Goal: Information Seeking & Learning: Learn about a topic

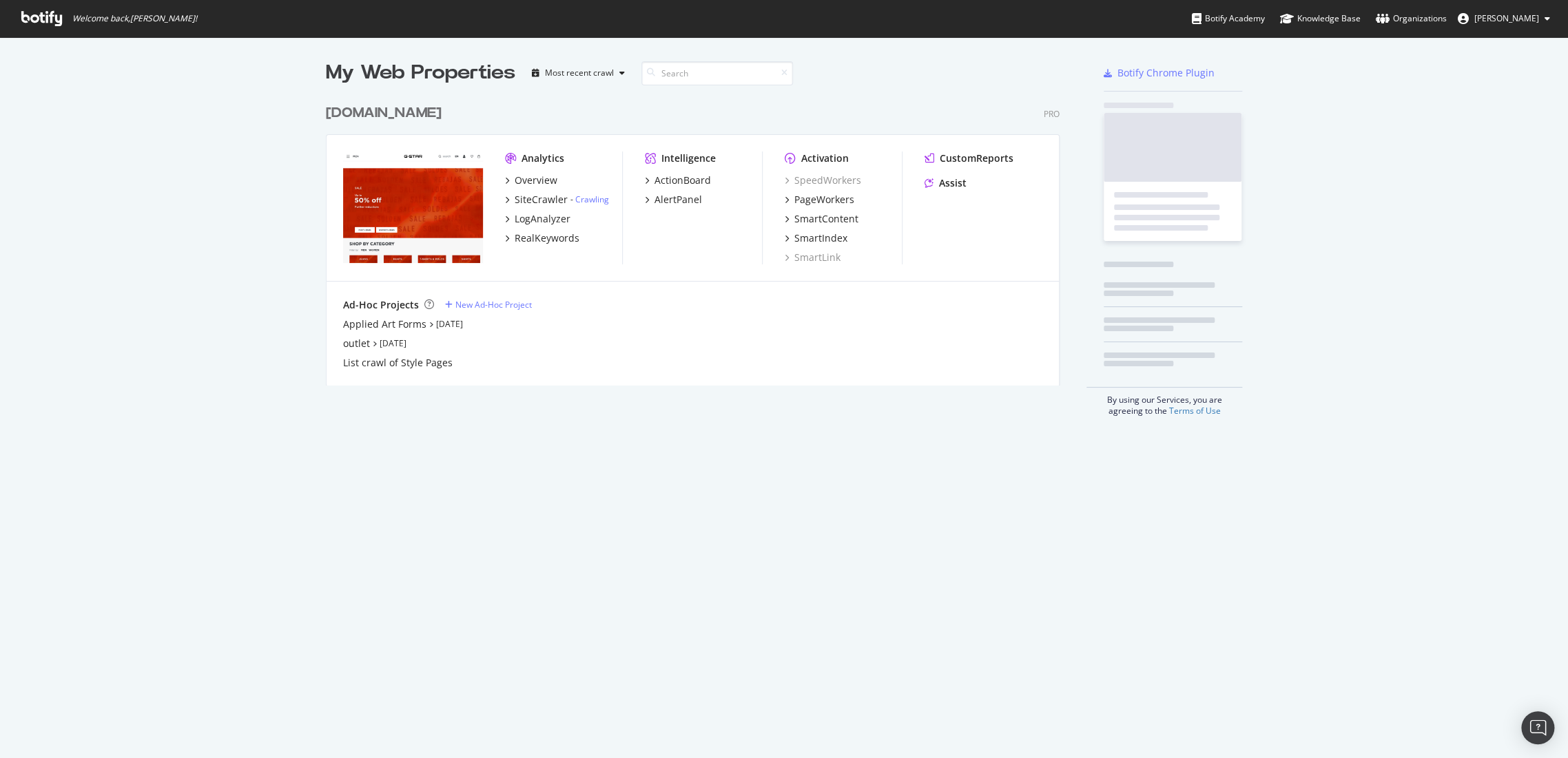
scroll to position [287, 733]
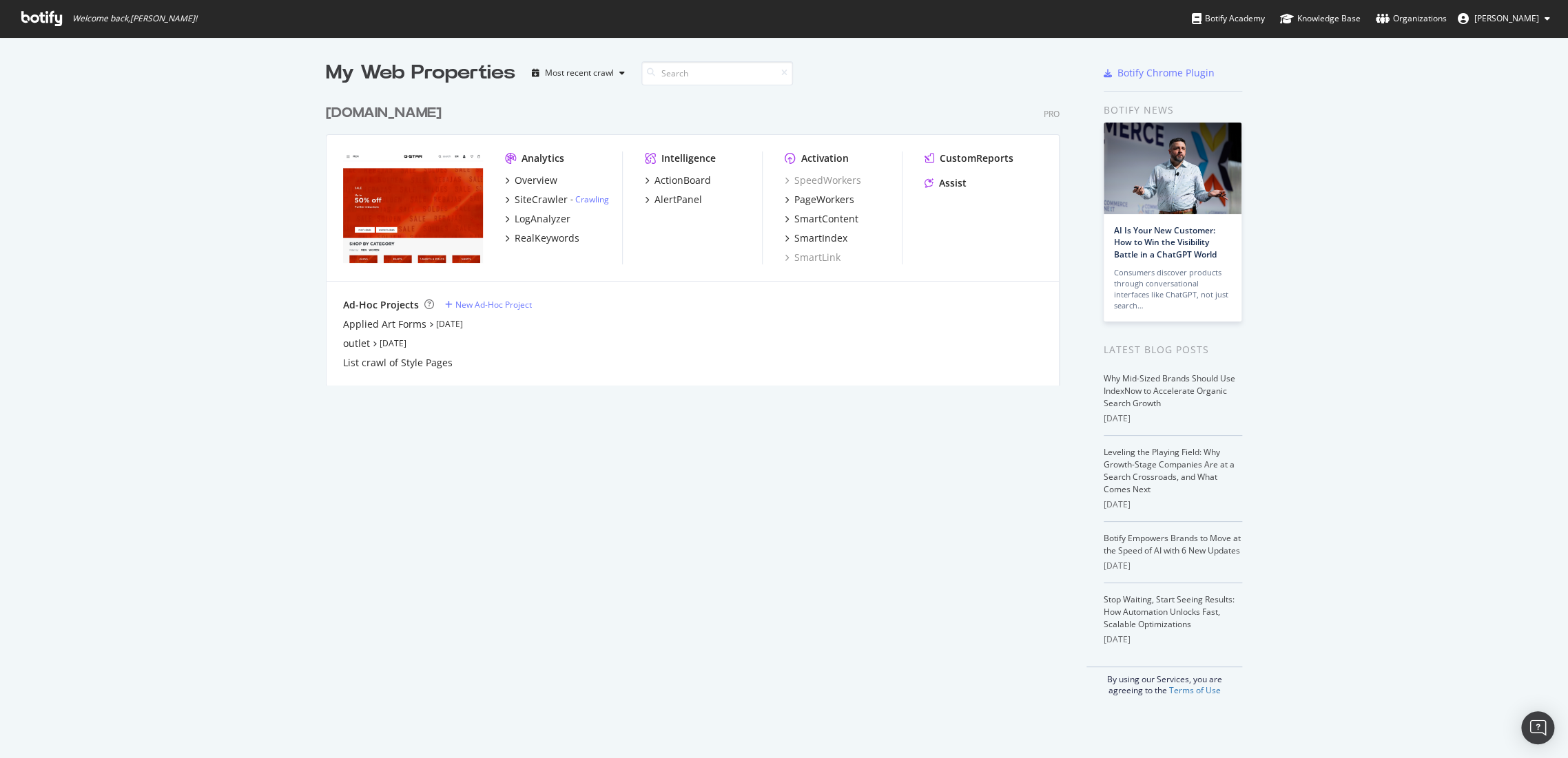
click at [411, 115] on div "[DOMAIN_NAME]" at bounding box center [383, 113] width 116 height 20
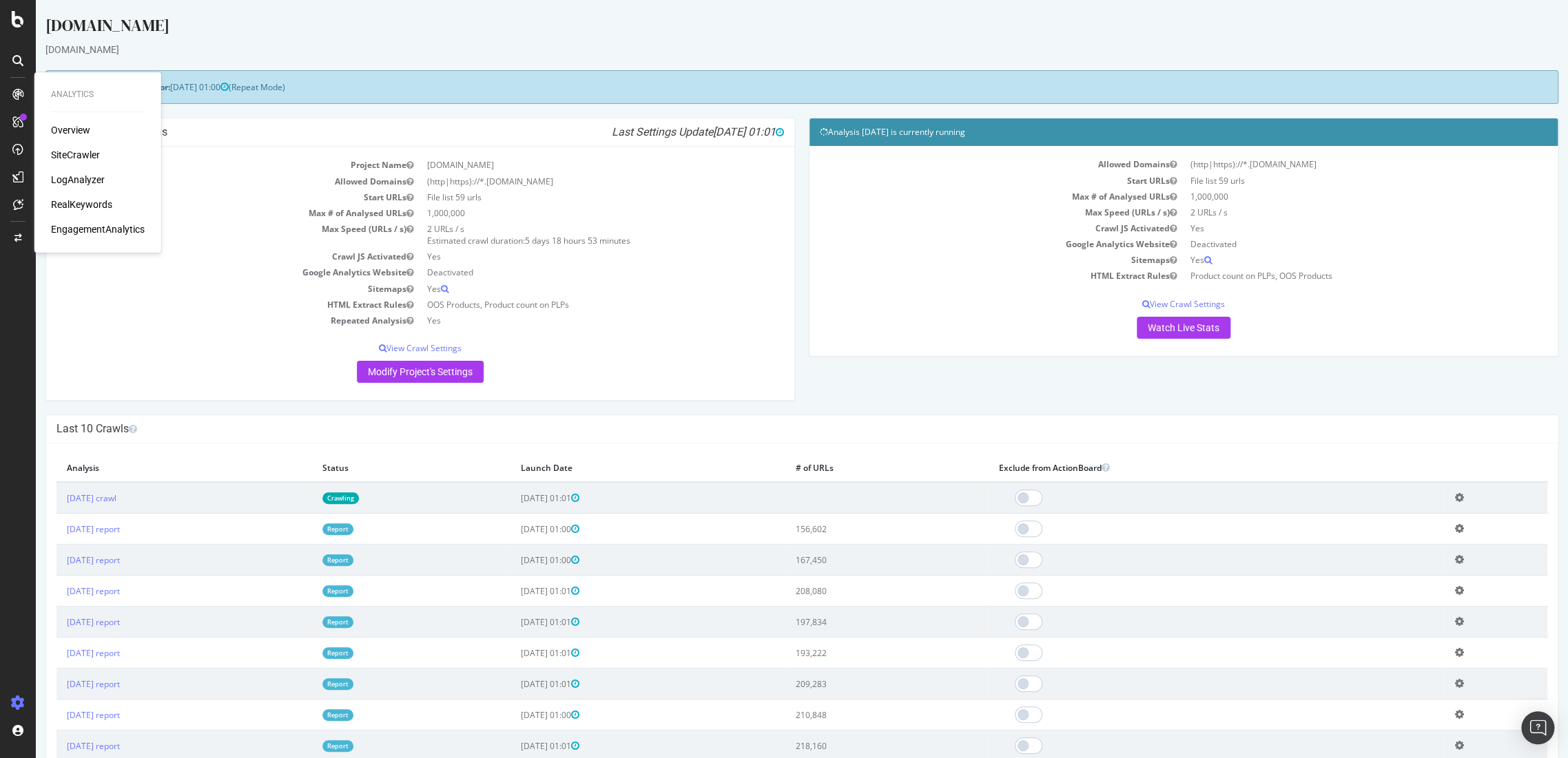
click at [65, 156] on div "SiteCrawler" at bounding box center [75, 154] width 49 height 14
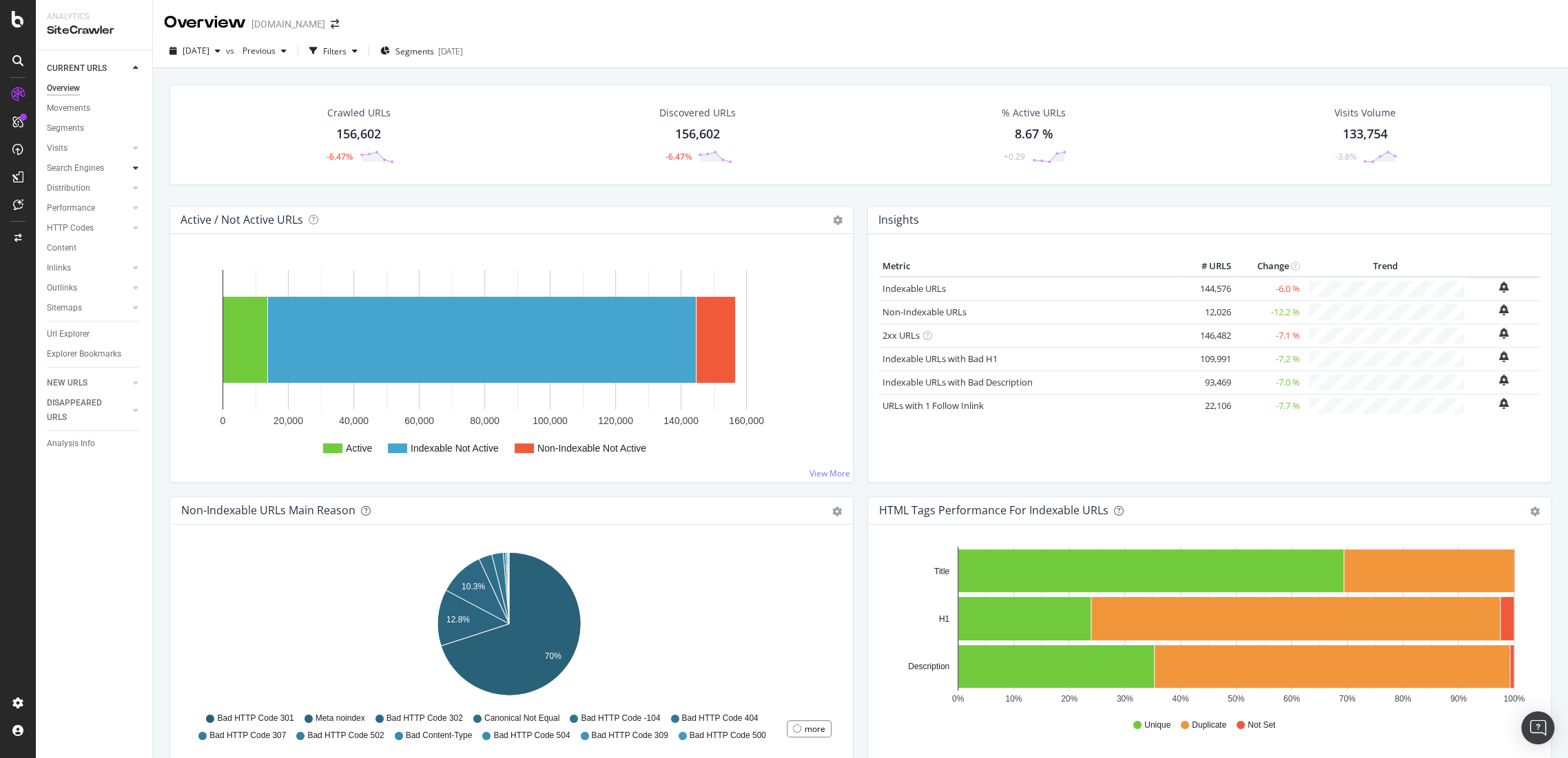
click at [138, 173] on div at bounding box center [135, 167] width 14 height 14
click at [100, 270] on div "Orphans Explorer" at bounding box center [85, 268] width 64 height 15
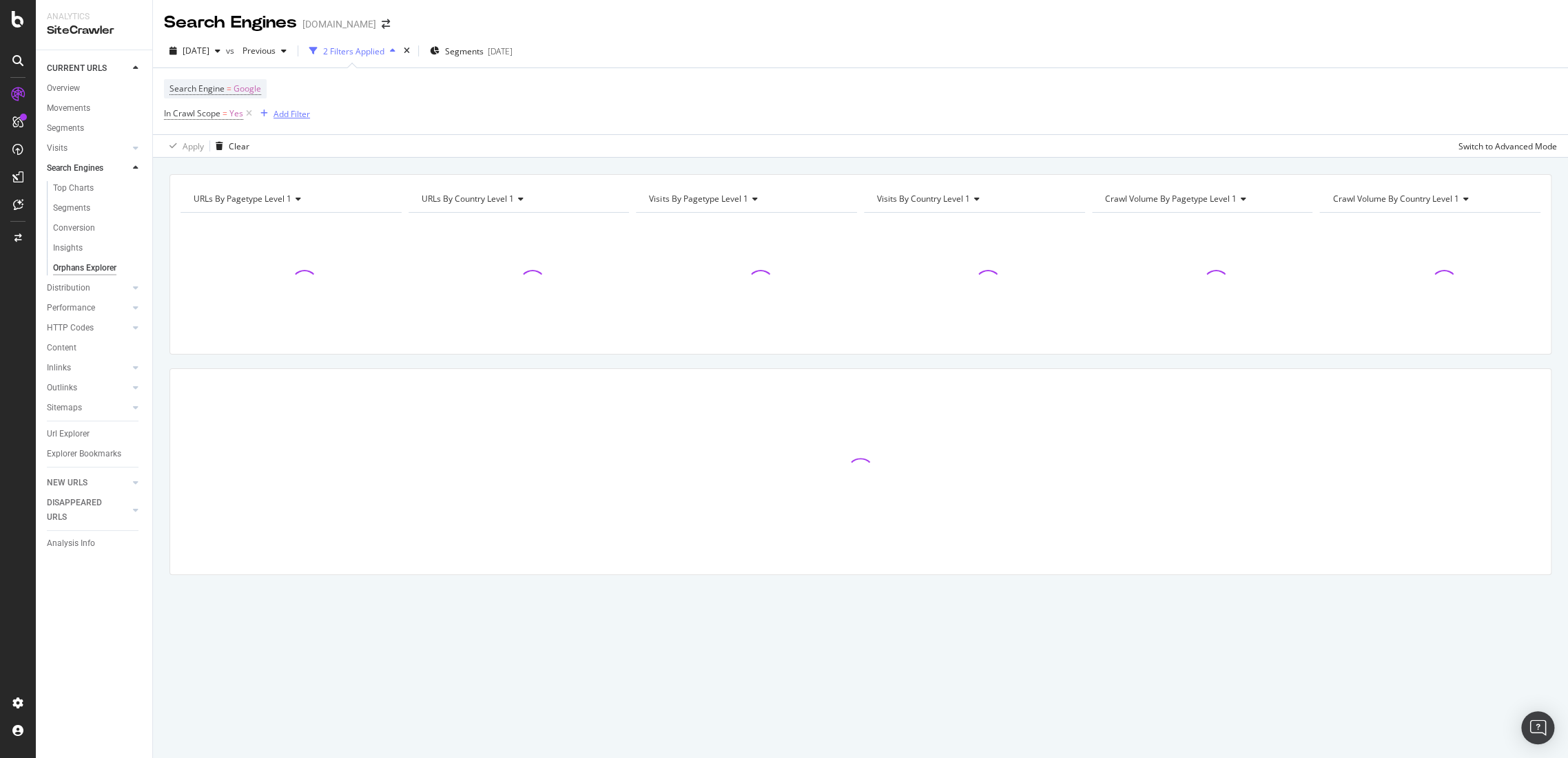
click at [295, 110] on div "Add Filter" at bounding box center [291, 114] width 36 height 11
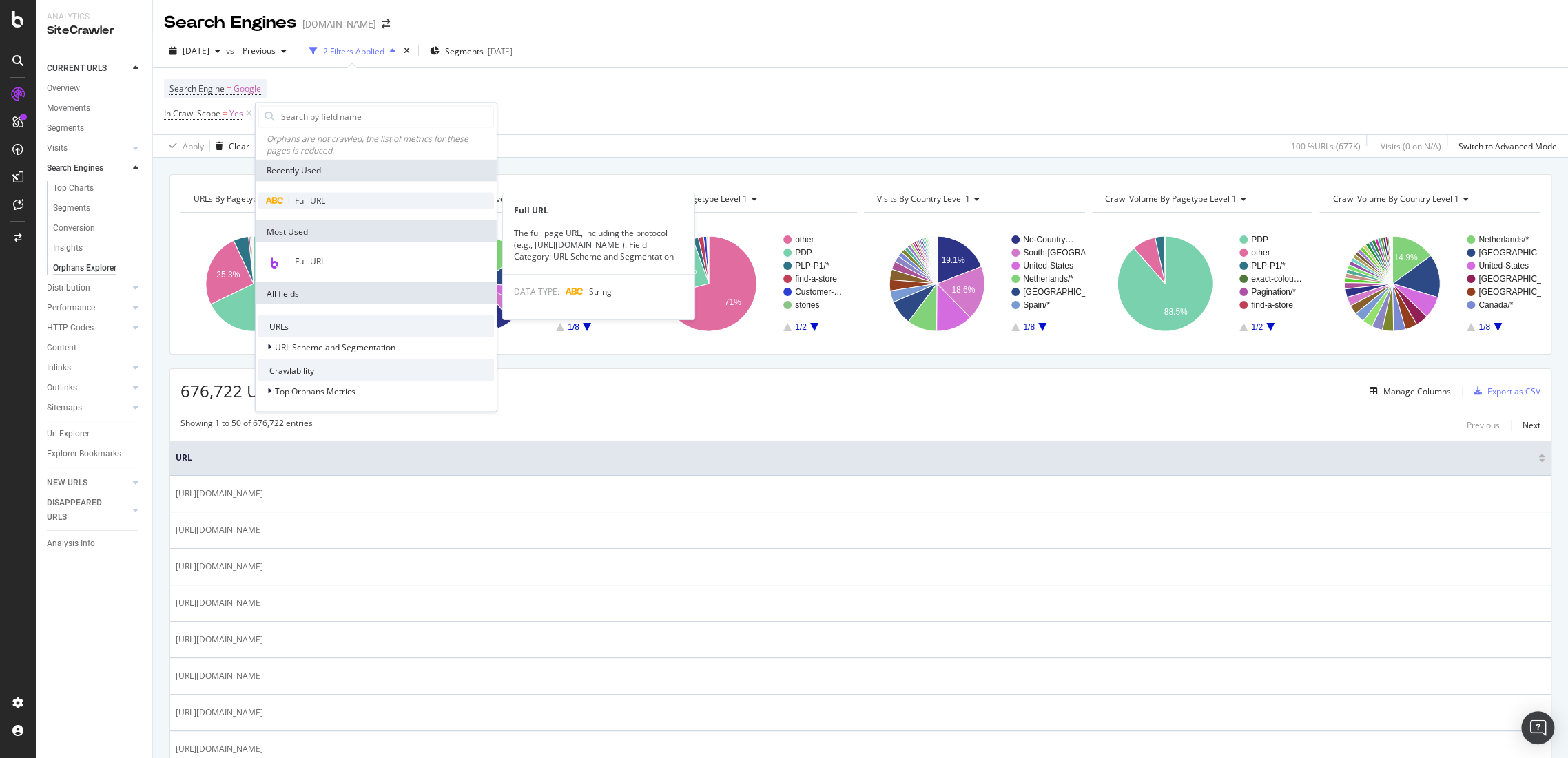
click at [317, 201] on span "Full URL" at bounding box center [310, 200] width 31 height 11
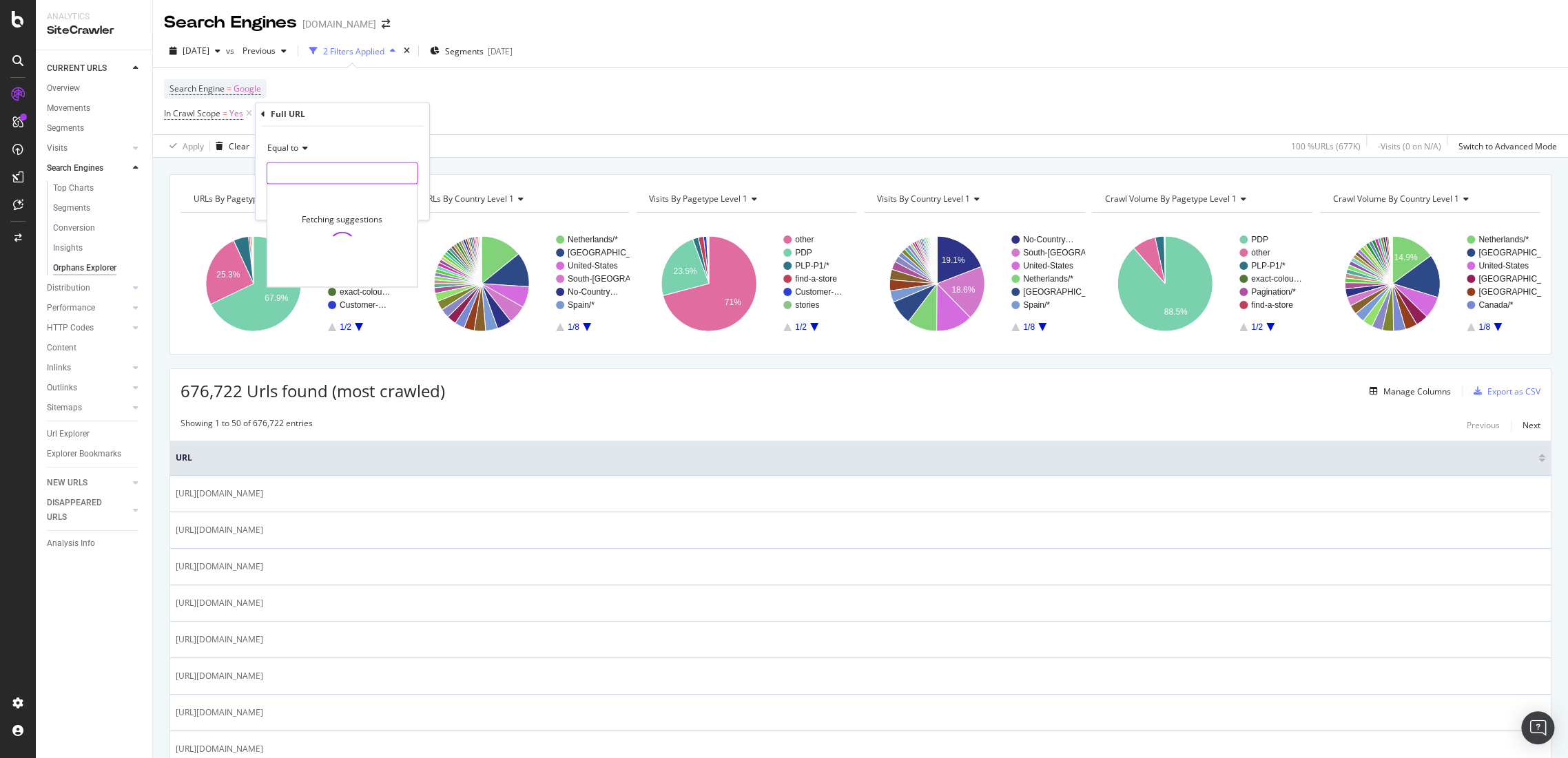
click at [308, 182] on input "text" at bounding box center [343, 173] width 150 height 22
type input "/polo"
click at [287, 141] on div "Equal to" at bounding box center [343, 148] width 152 height 22
click at [312, 276] on div "Contains" at bounding box center [344, 284] width 147 height 18
click at [343, 169] on input "text" at bounding box center [343, 173] width 150 height 22
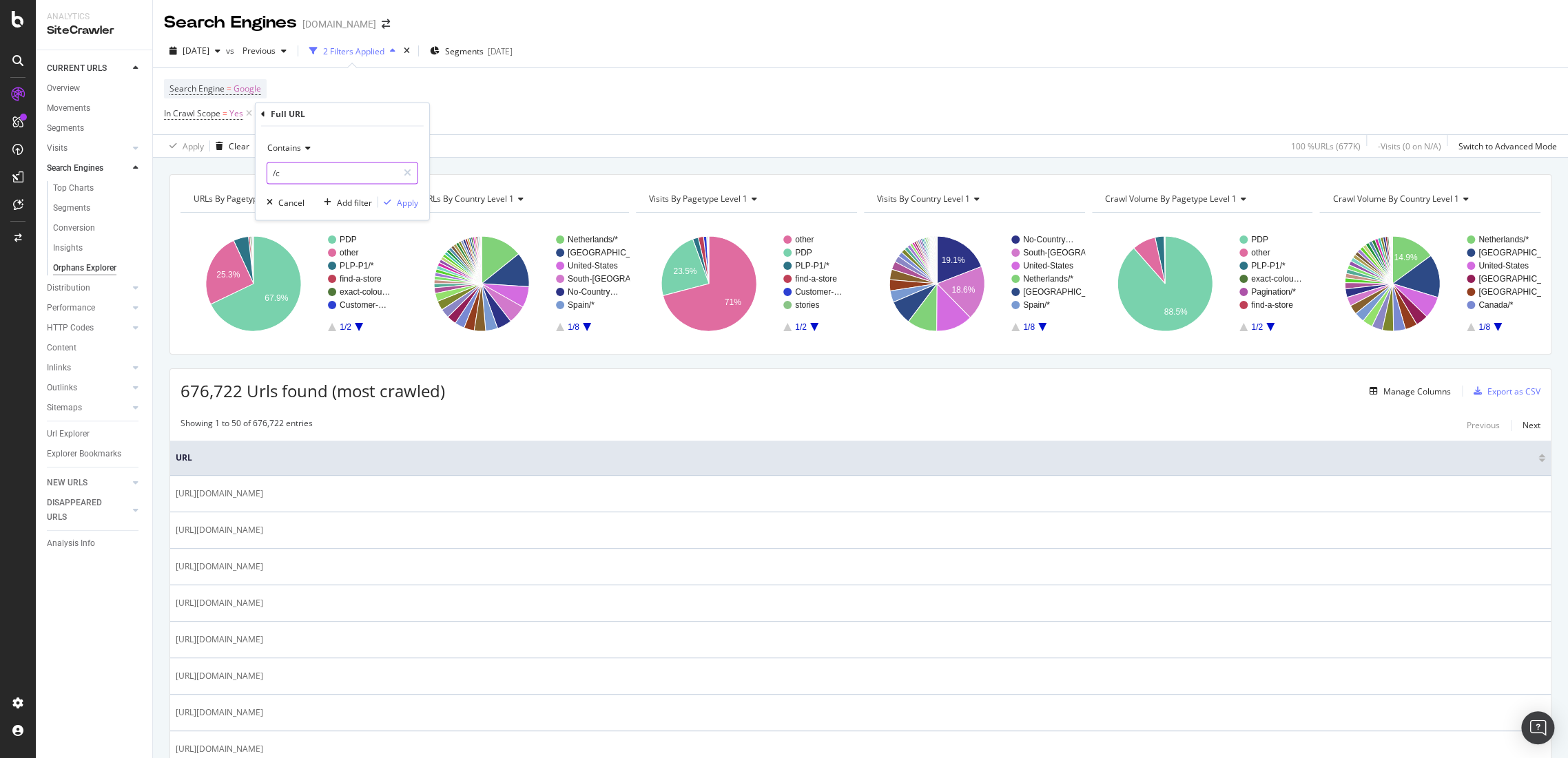
type input "/"
type input "/polo"
click at [410, 196] on button "Apply" at bounding box center [398, 202] width 40 height 14
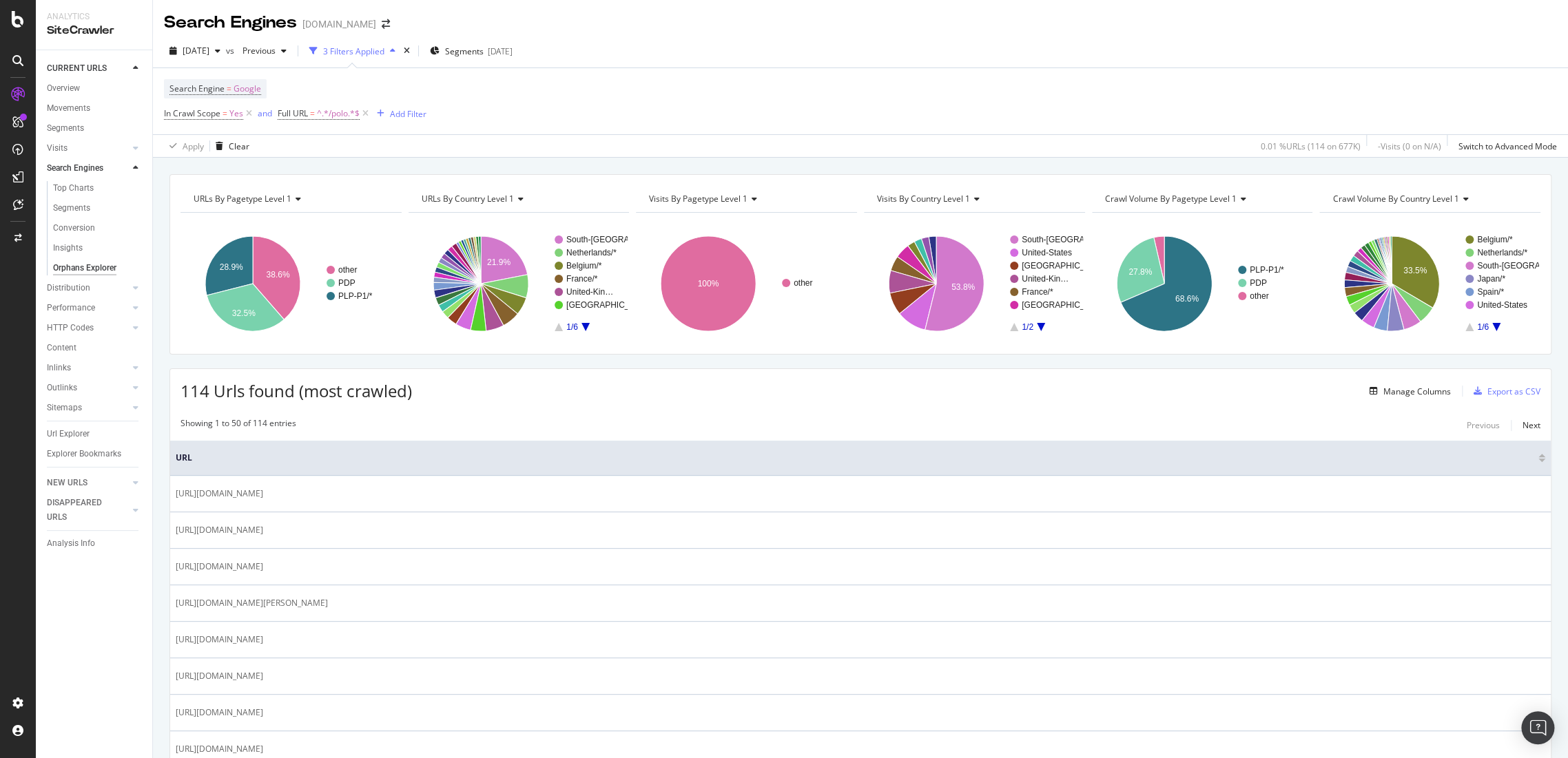
scroll to position [77, 0]
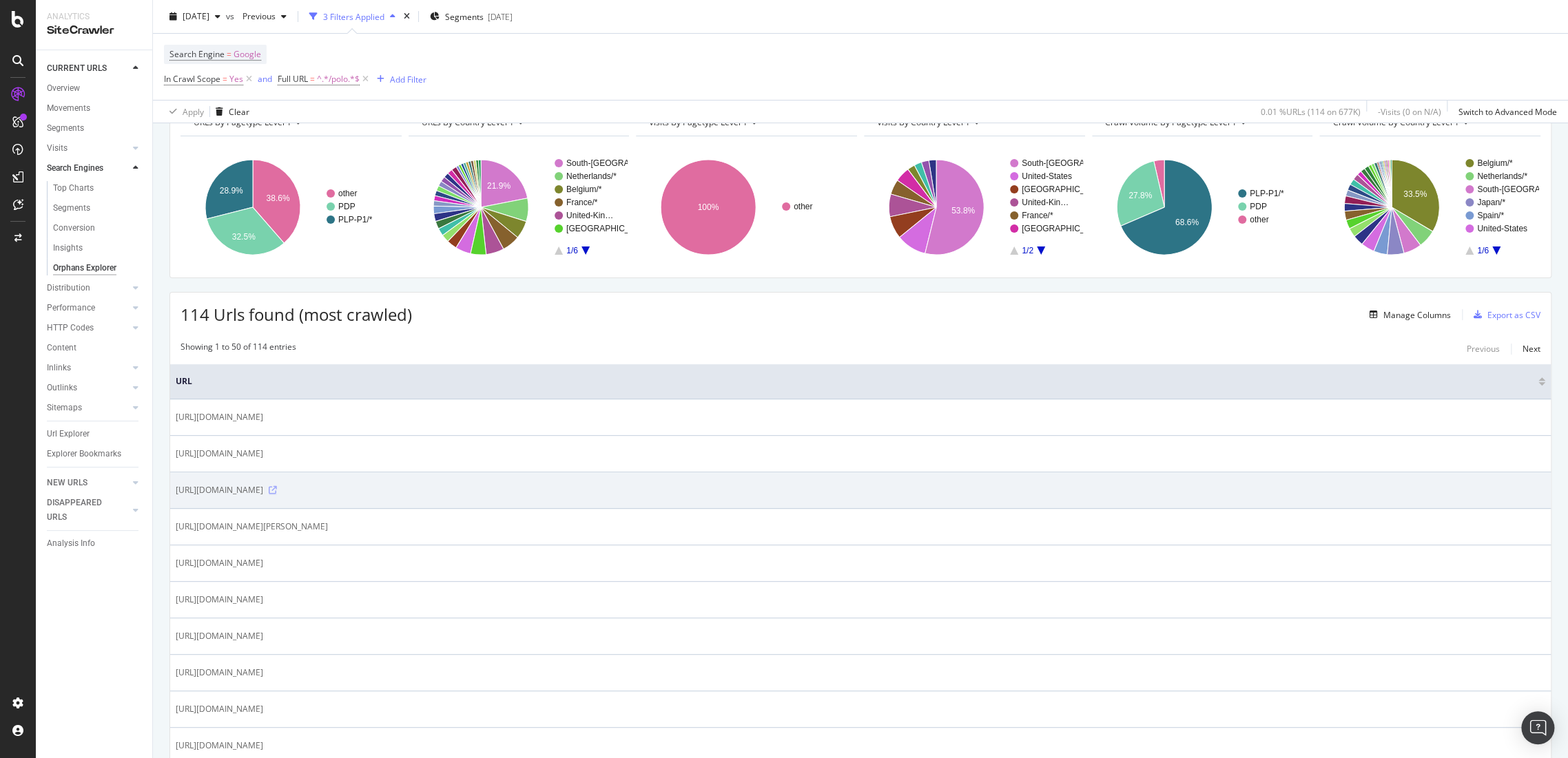
click at [277, 490] on icon at bounding box center [272, 491] width 8 height 8
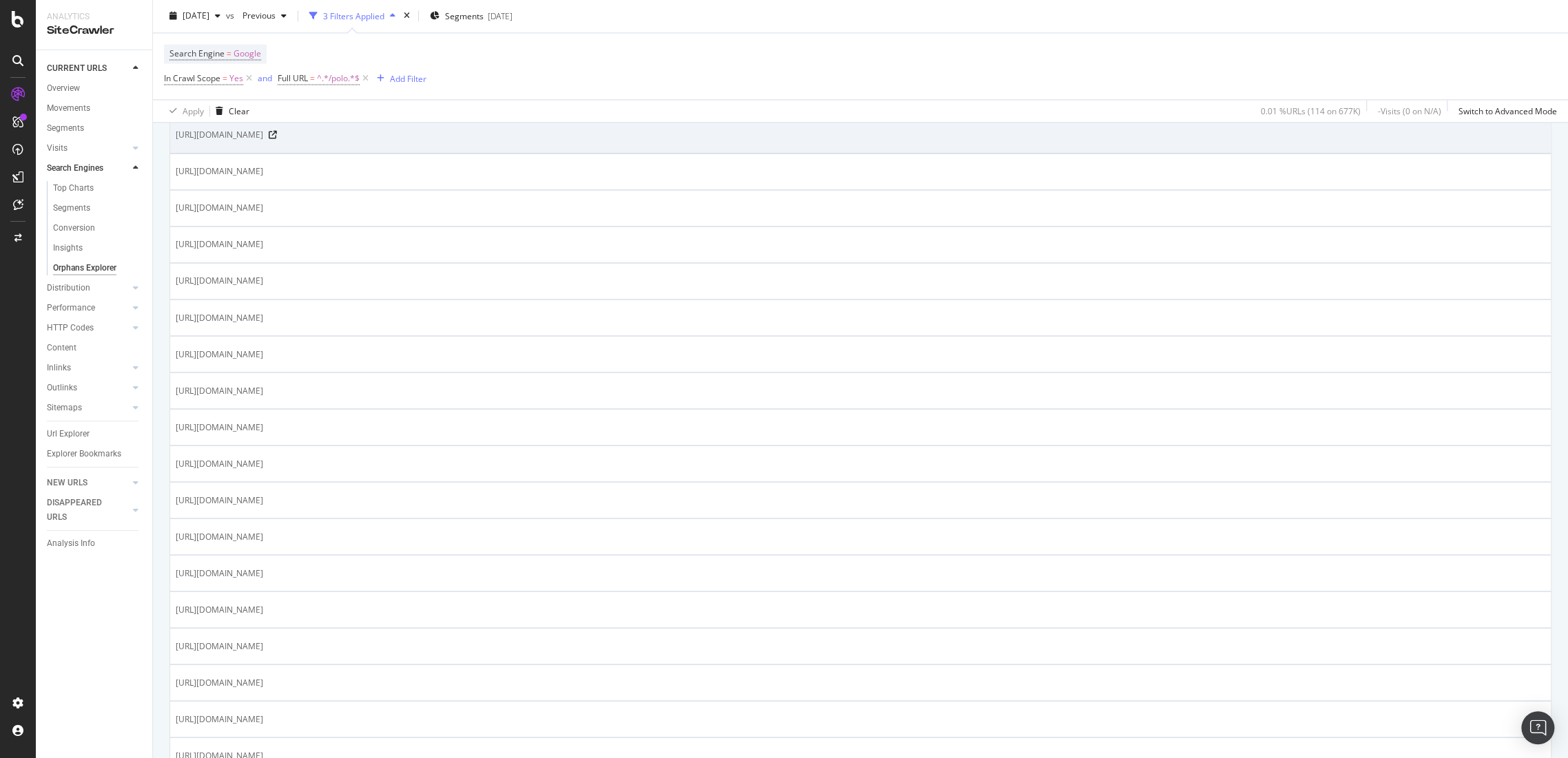
scroll to position [1617, 0]
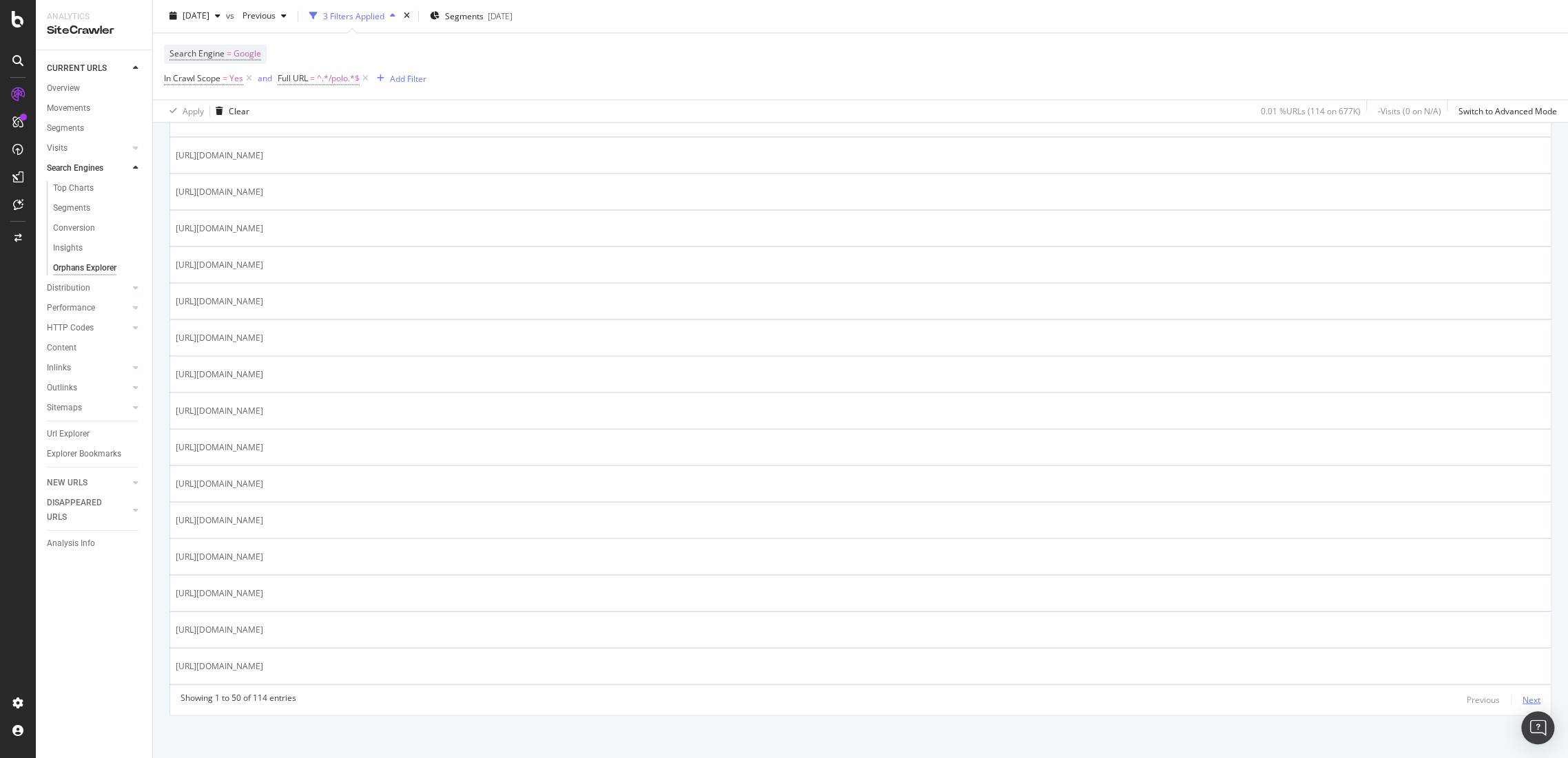
click at [1528, 695] on div "Next" at bounding box center [1532, 699] width 18 height 11
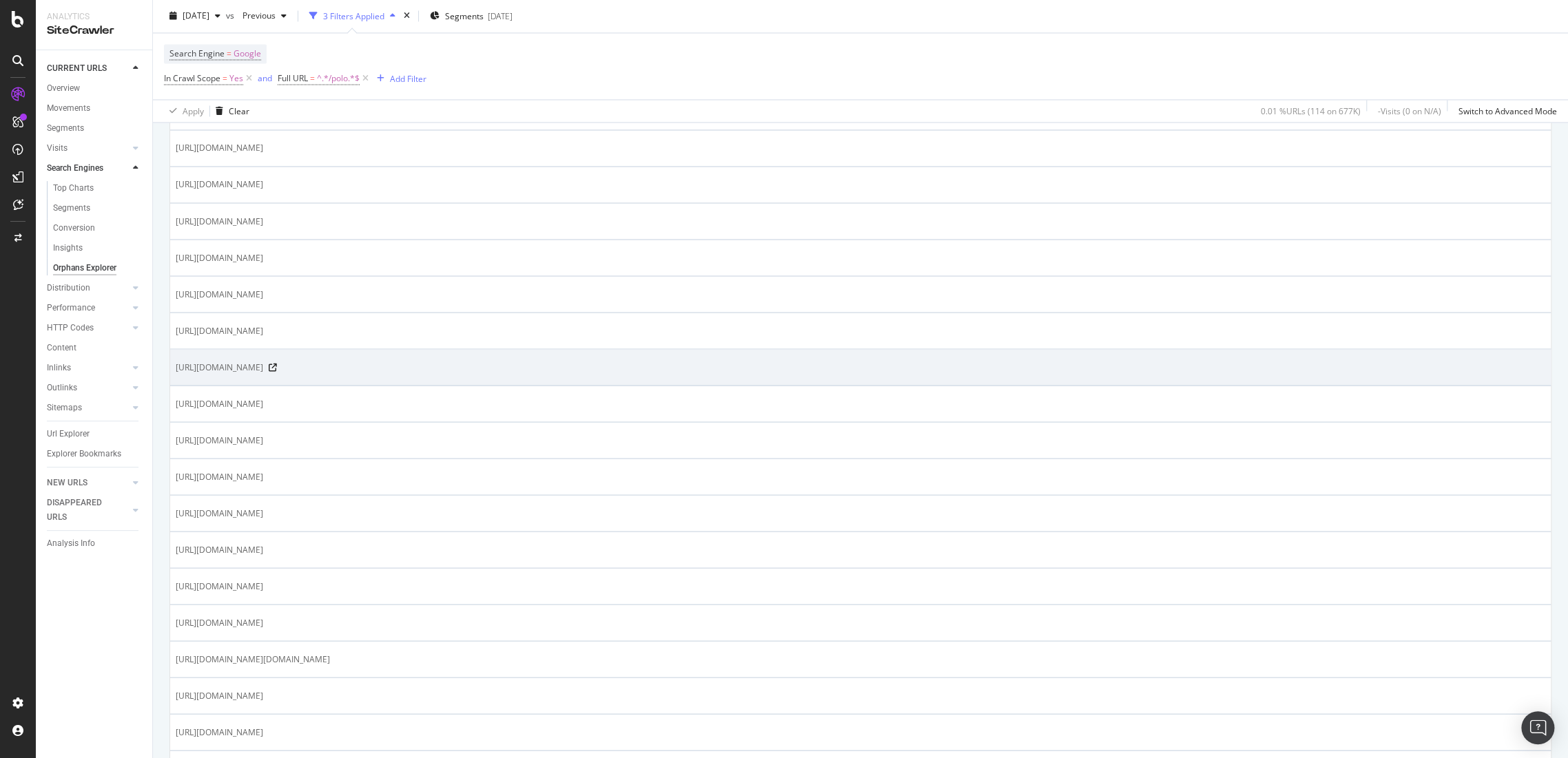
scroll to position [1607, 0]
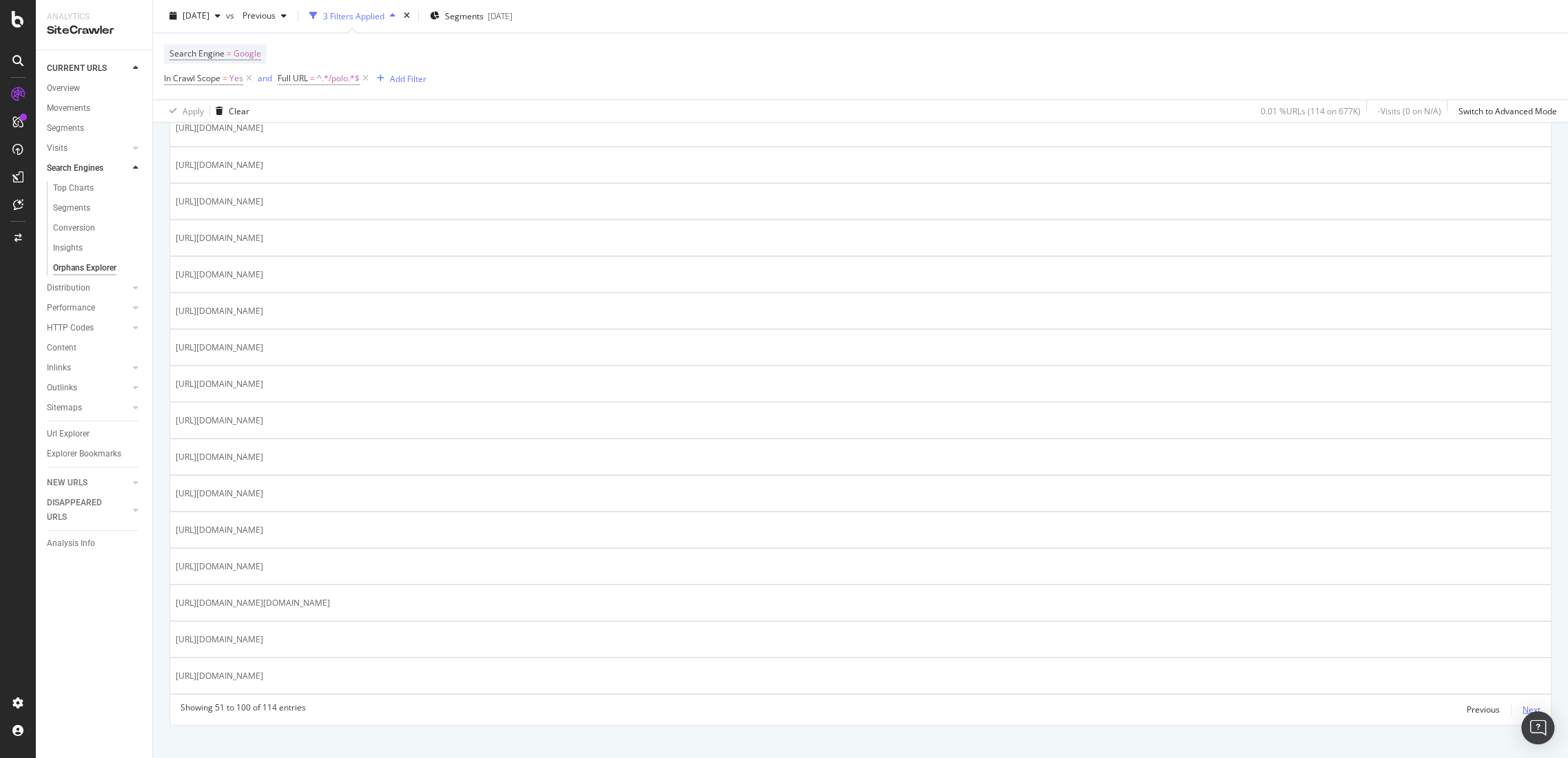
click at [1523, 703] on div "Next" at bounding box center [1532, 709] width 18 height 11
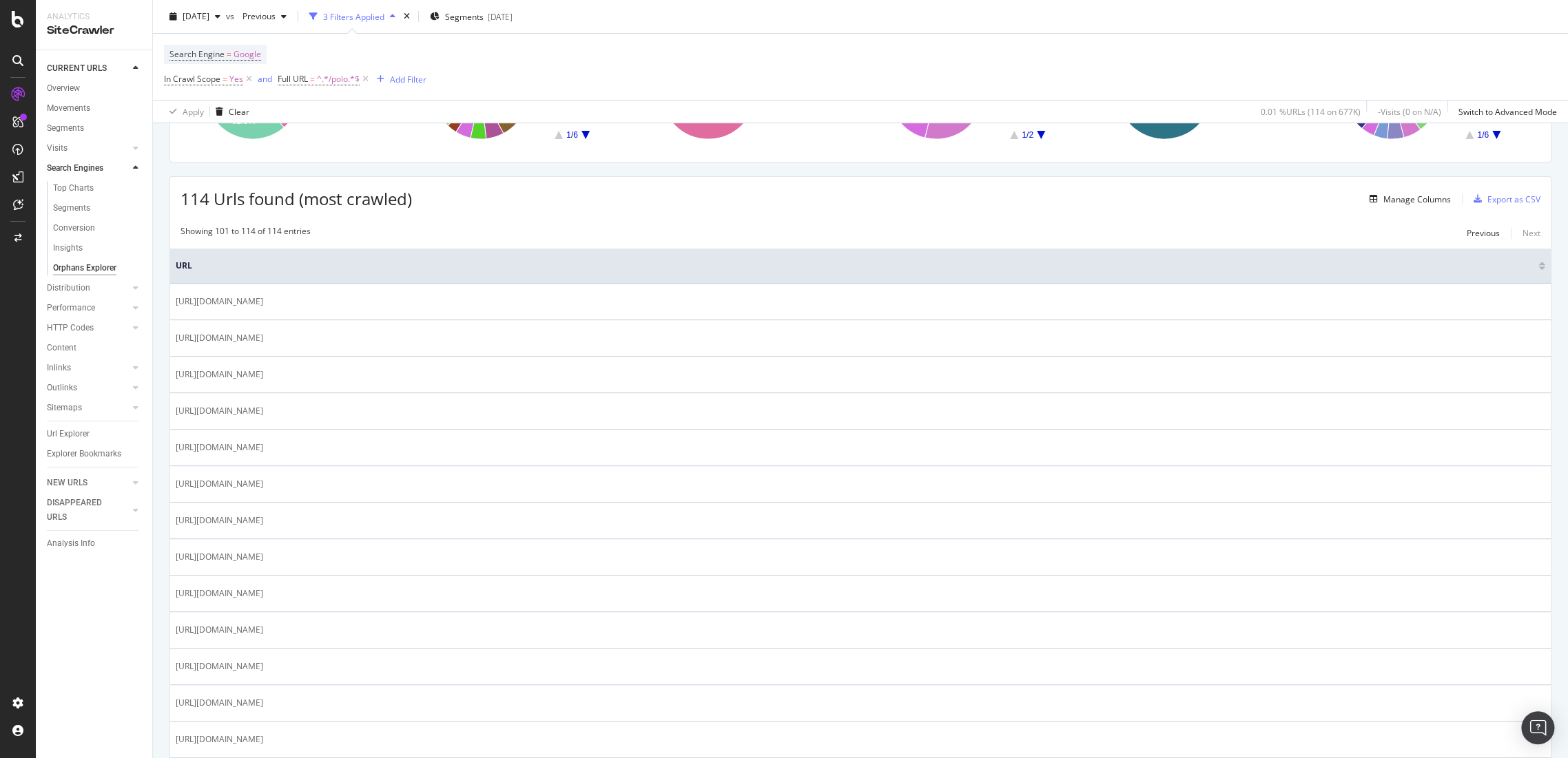
scroll to position [76, 0]
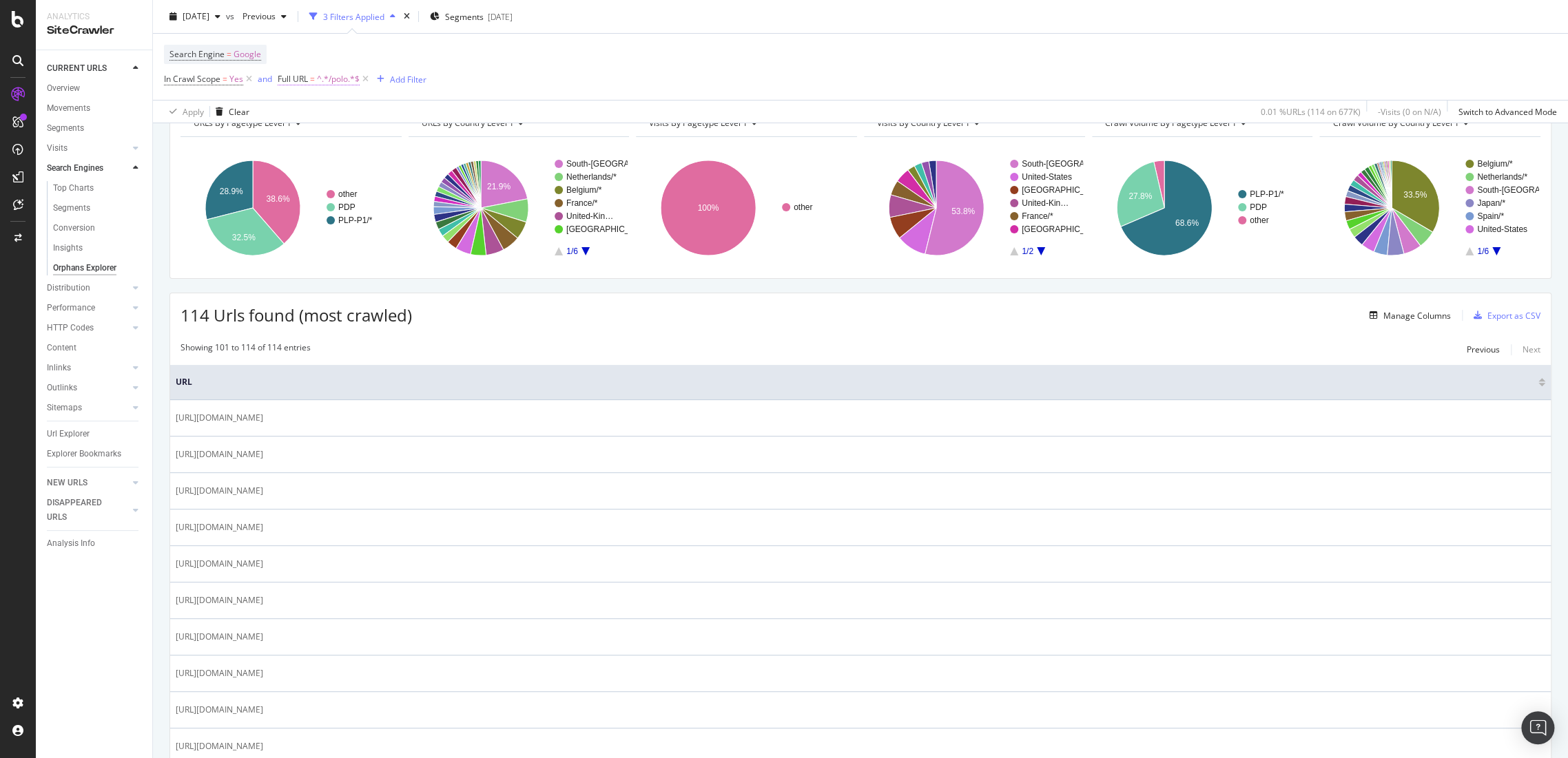
click at [312, 85] on span "Full URL = ^.*/polo.*$" at bounding box center [318, 78] width 82 height 12
click at [364, 131] on input "/polo" at bounding box center [355, 135] width 130 height 22
type input "/poloshirt"
click at [423, 162] on div "Apply" at bounding box center [430, 165] width 21 height 11
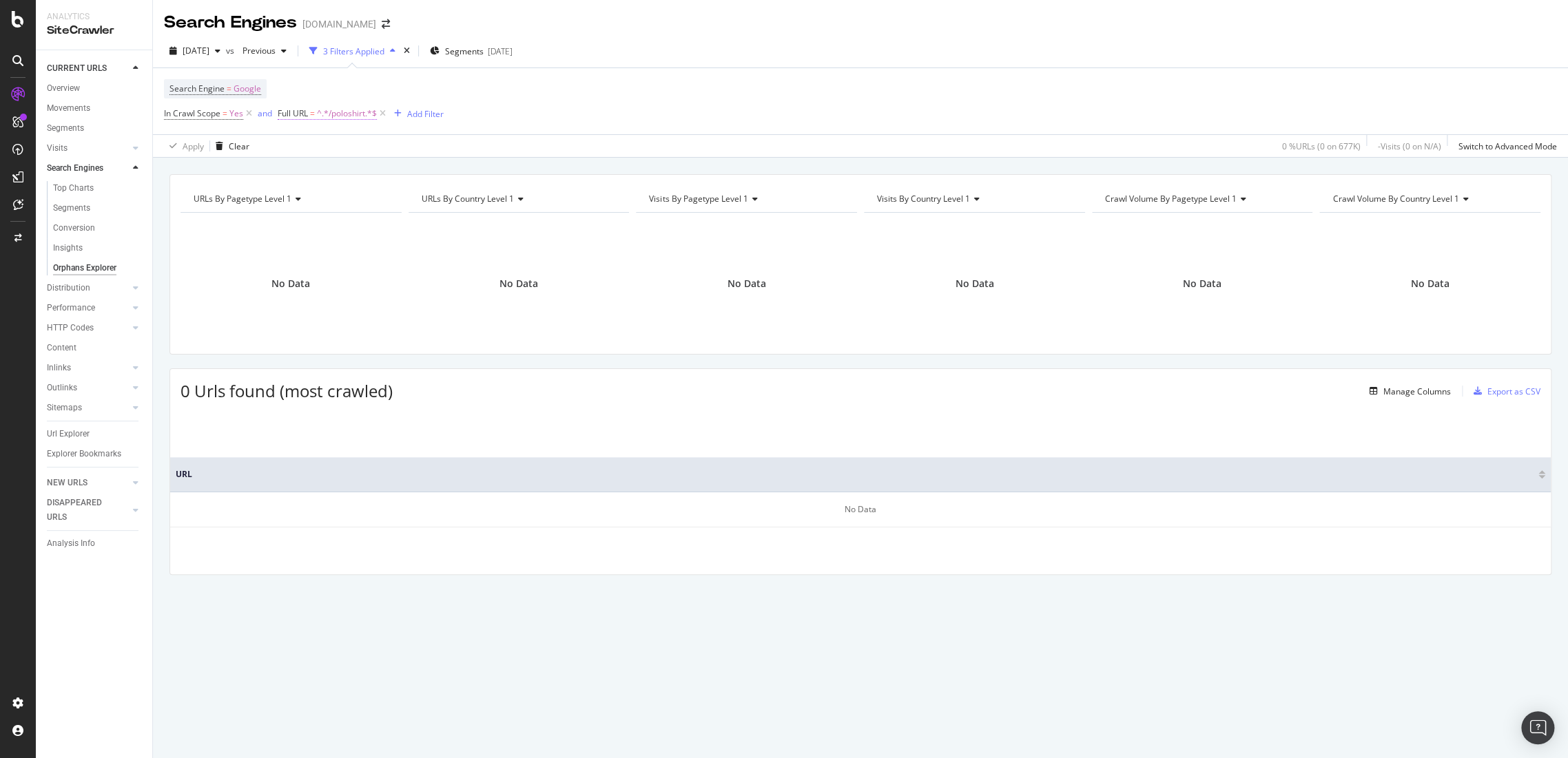
click at [311, 110] on span "=" at bounding box center [313, 113] width 5 height 11
click at [311, 110] on div "Full URL" at bounding box center [310, 111] width 35 height 11
click at [338, 163] on input "/poloshirt" at bounding box center [355, 170] width 130 height 22
click at [296, 169] on input "/polo-shirt" at bounding box center [355, 170] width 130 height 22
type input "polo"
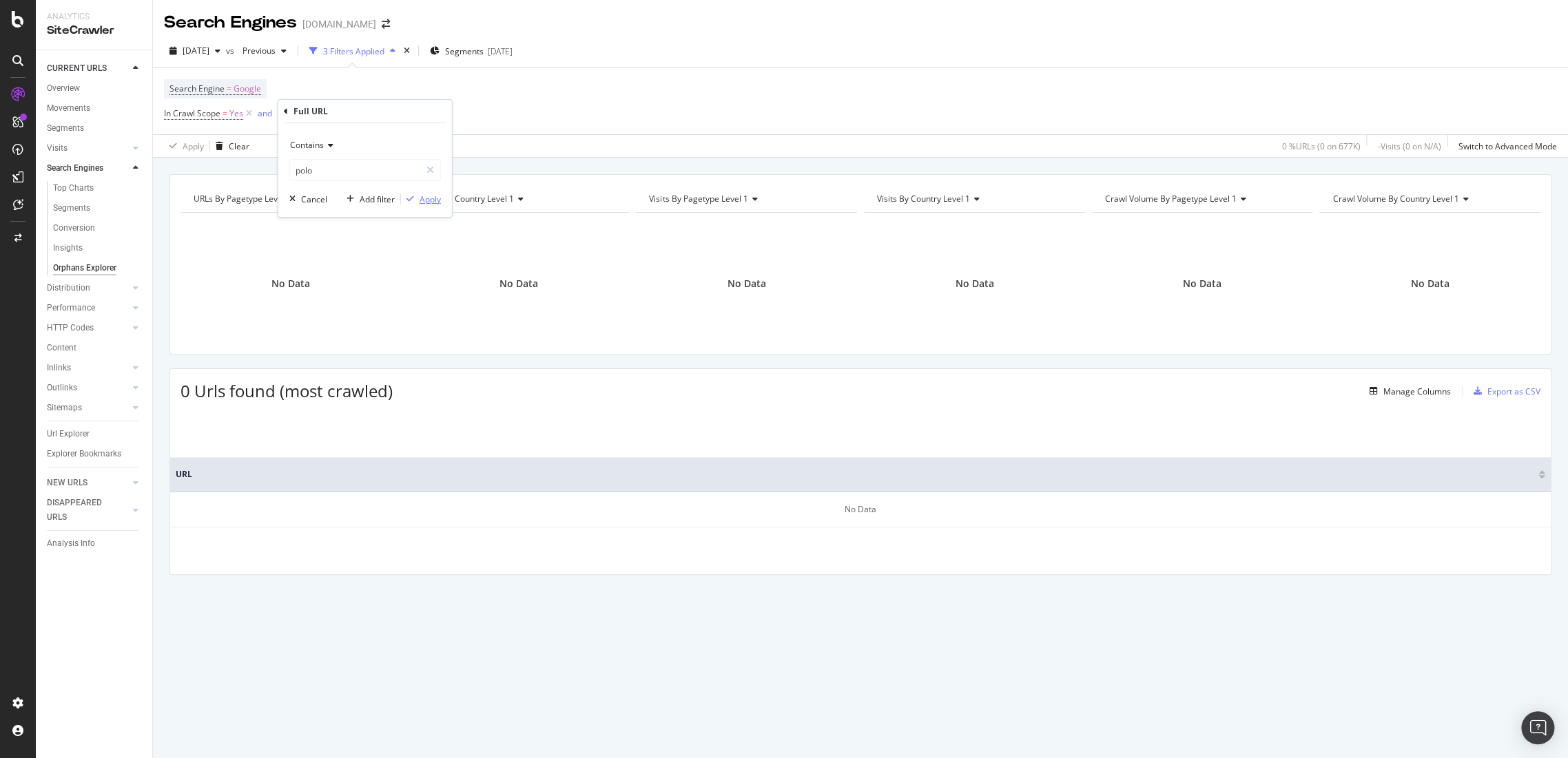
click at [423, 196] on div "Apply" at bounding box center [430, 200] width 21 height 11
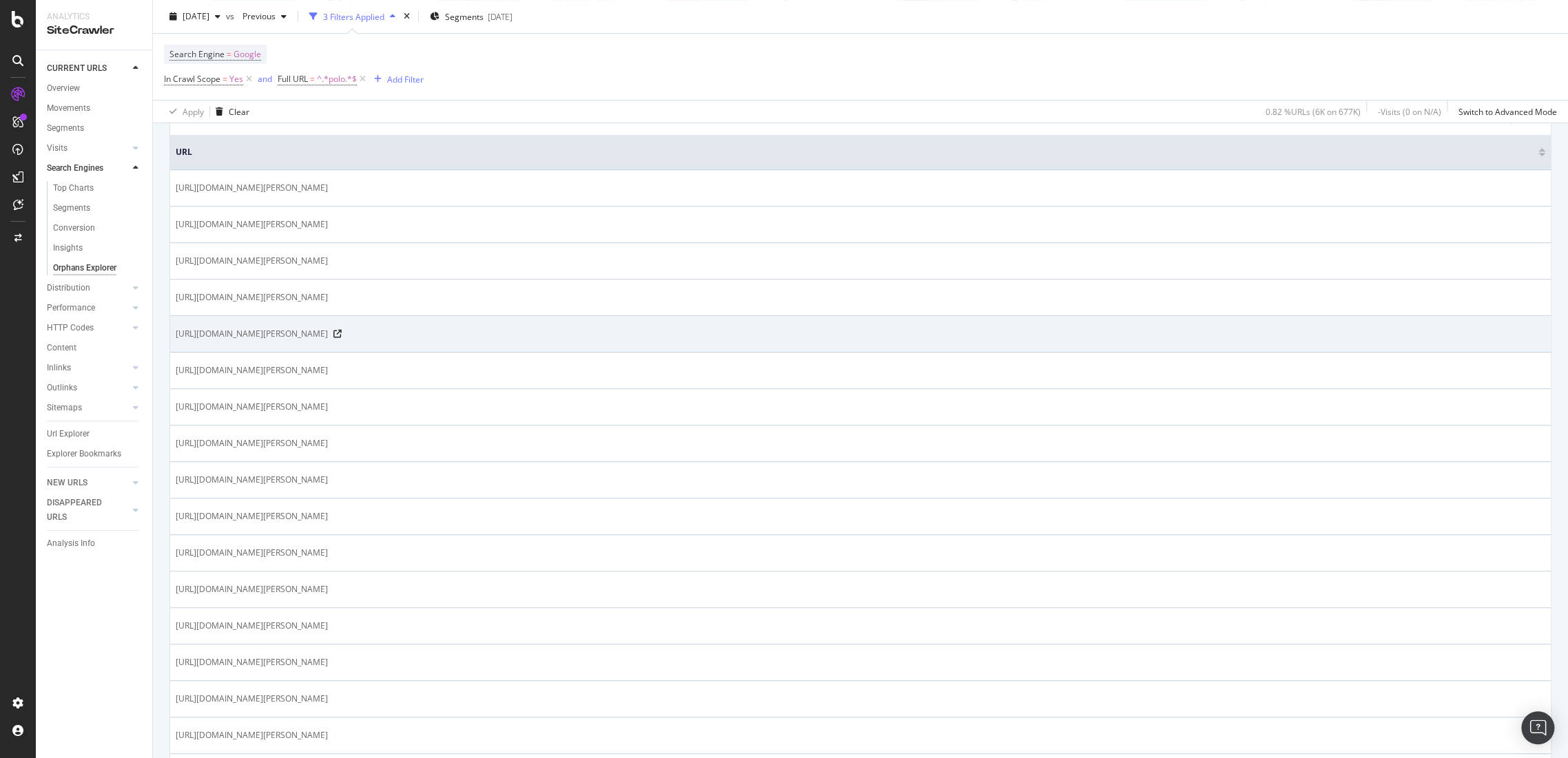
scroll to position [230, 0]
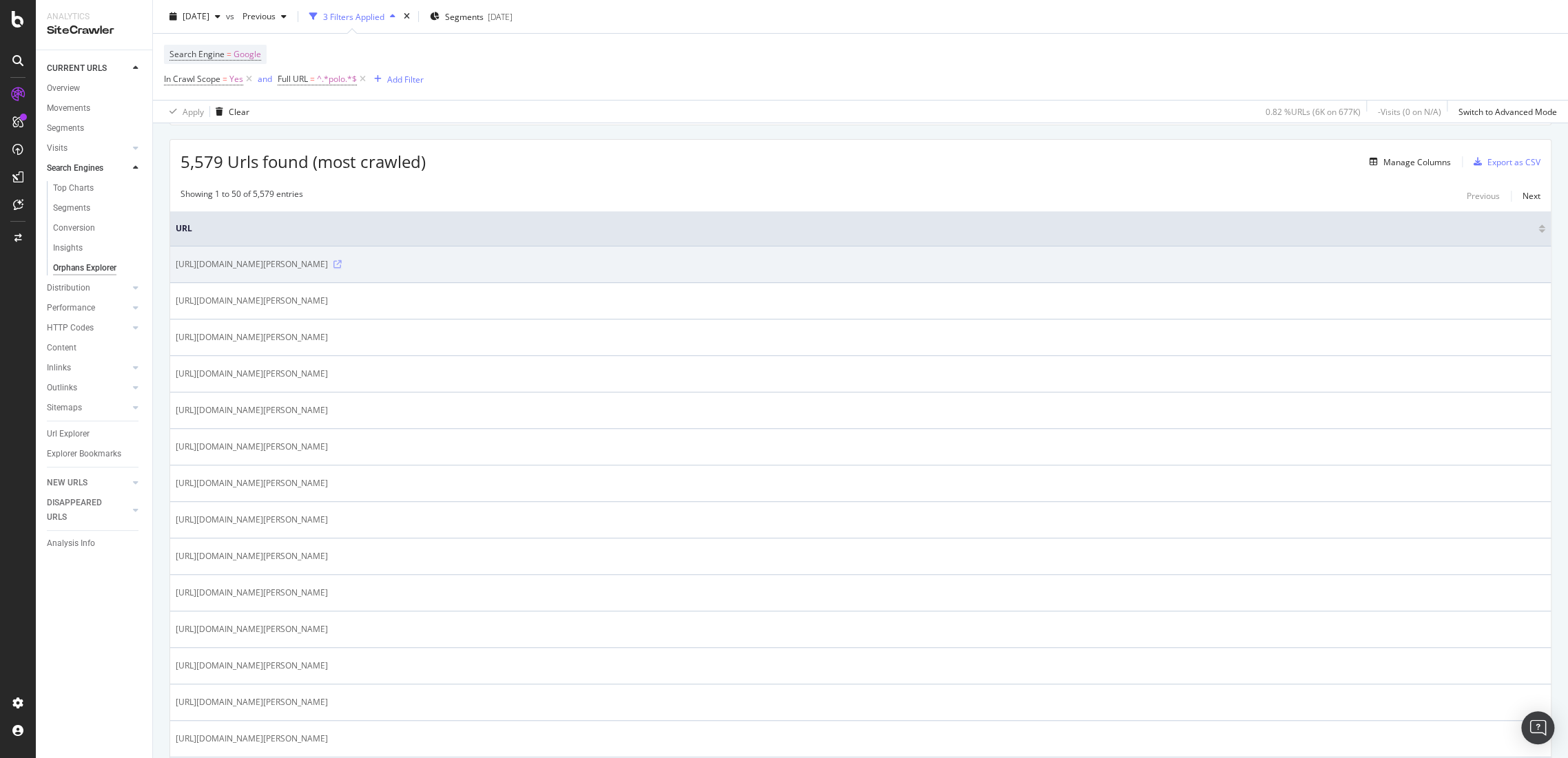
click at [342, 260] on icon at bounding box center [338, 264] width 8 height 8
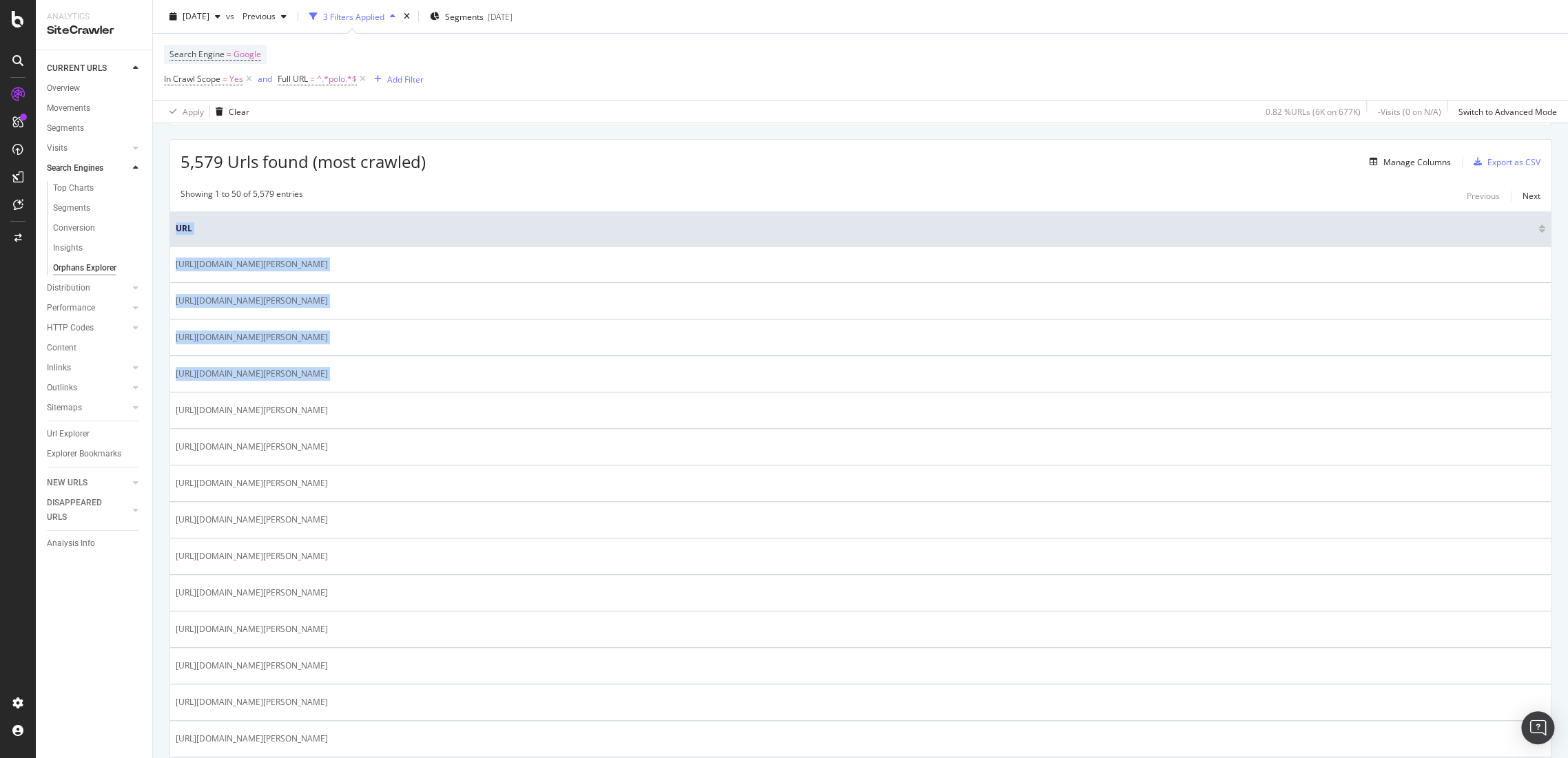
drag, startPoint x: 516, startPoint y: 369, endPoint x: 167, endPoint y: 368, distance: 349.0
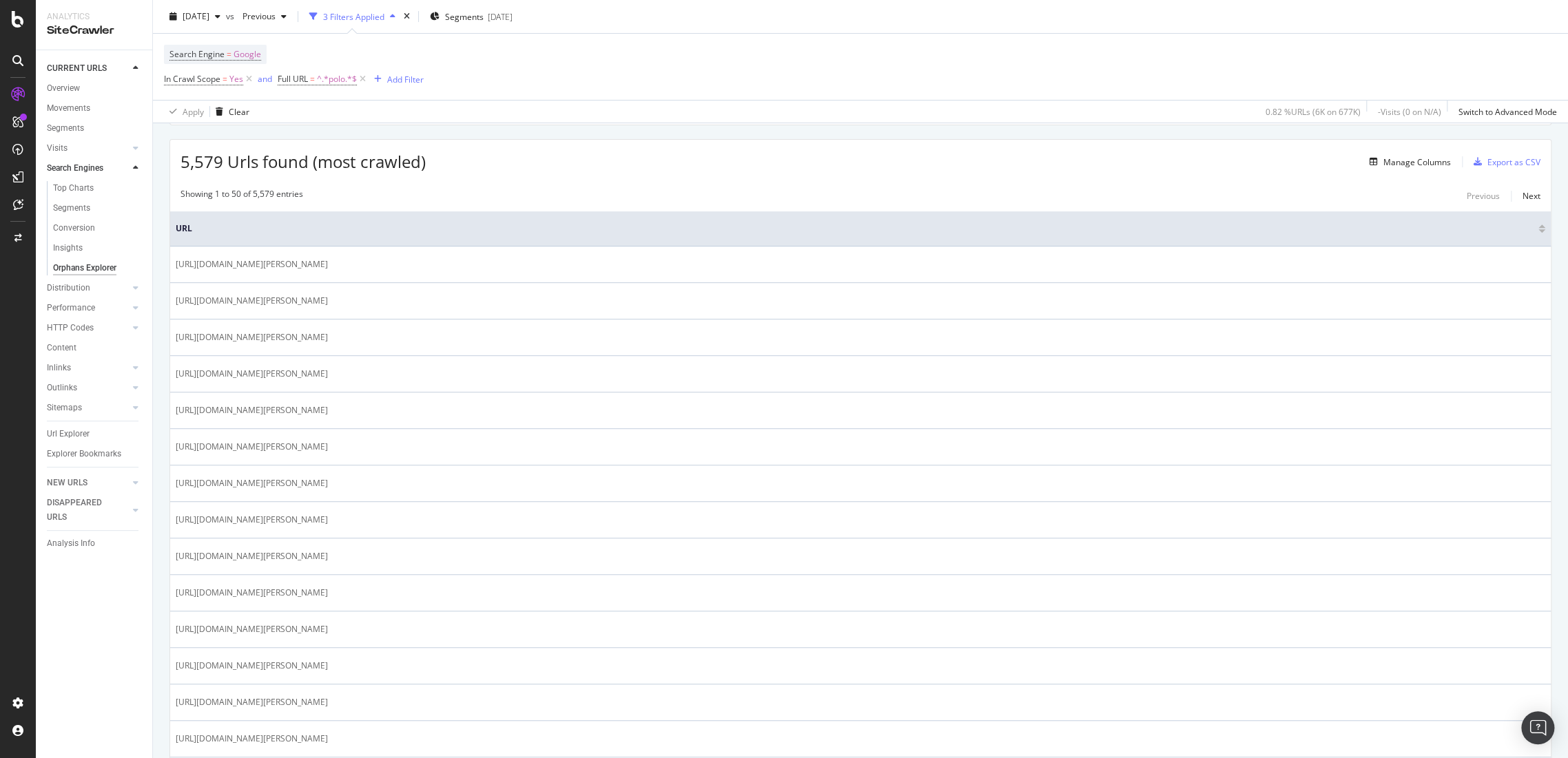
click at [632, 154] on div "5,579 Urls found (most crawled) Manage Columns Export as CSV" at bounding box center [861, 157] width 1380 height 34
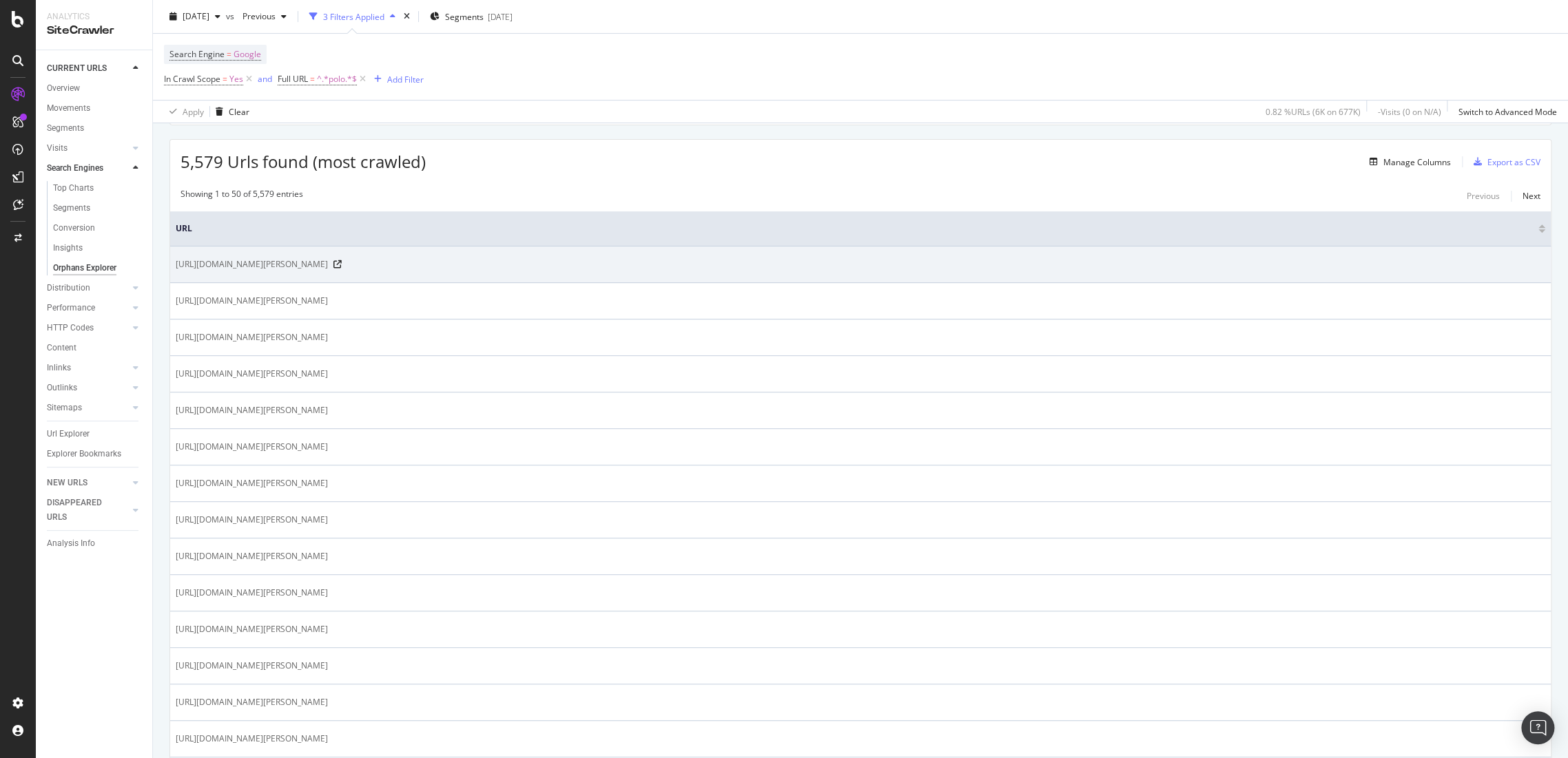
scroll to position [382, 0]
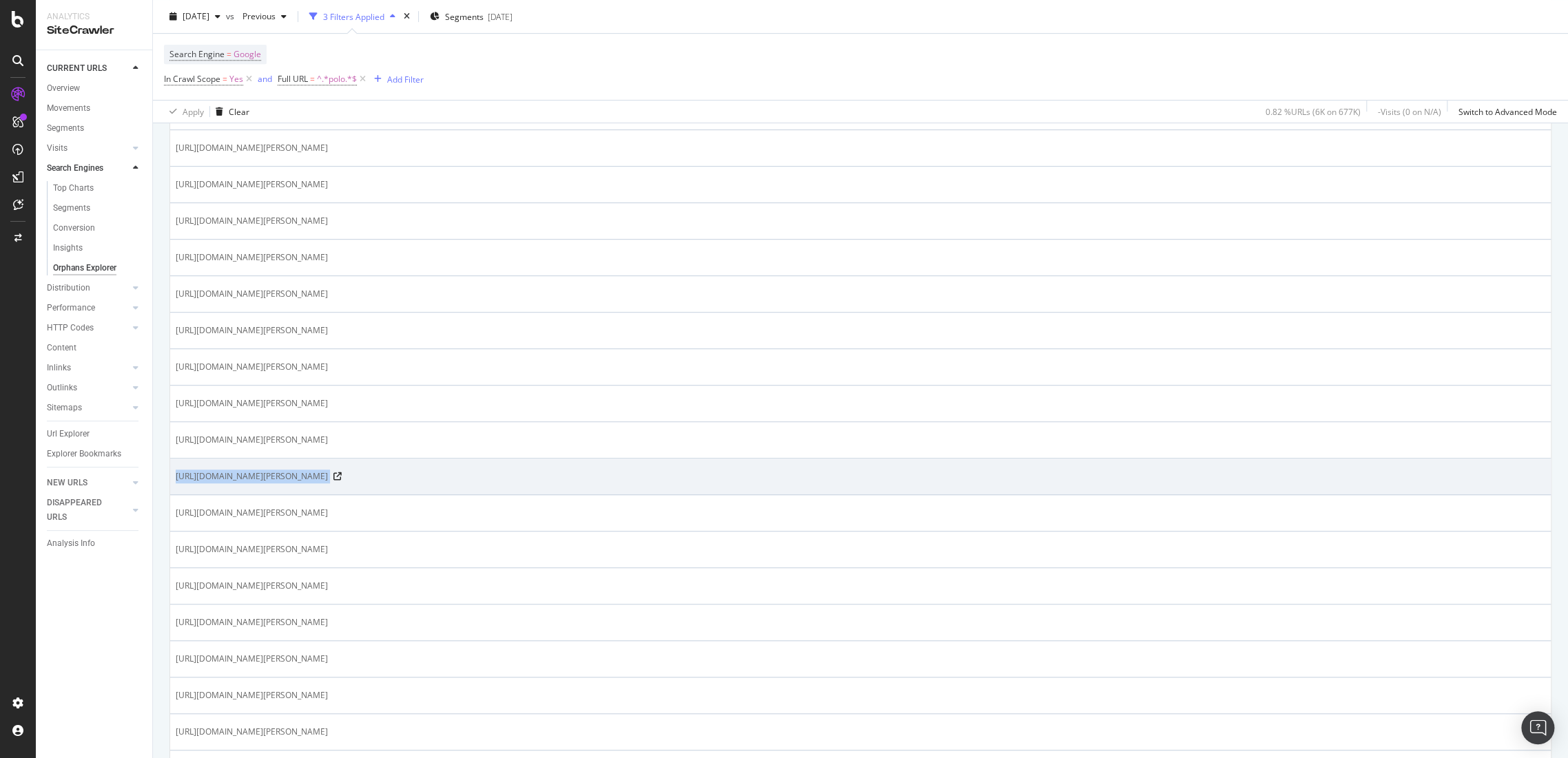
drag, startPoint x: 515, startPoint y: 469, endPoint x: 171, endPoint y: 474, distance: 344.0
click at [171, 474] on td "[URL][DOMAIN_NAME][PERSON_NAME]" at bounding box center [861, 477] width 1380 height 36
copy tbody "[URL][DOMAIN_NAME][PERSON_NAME]"
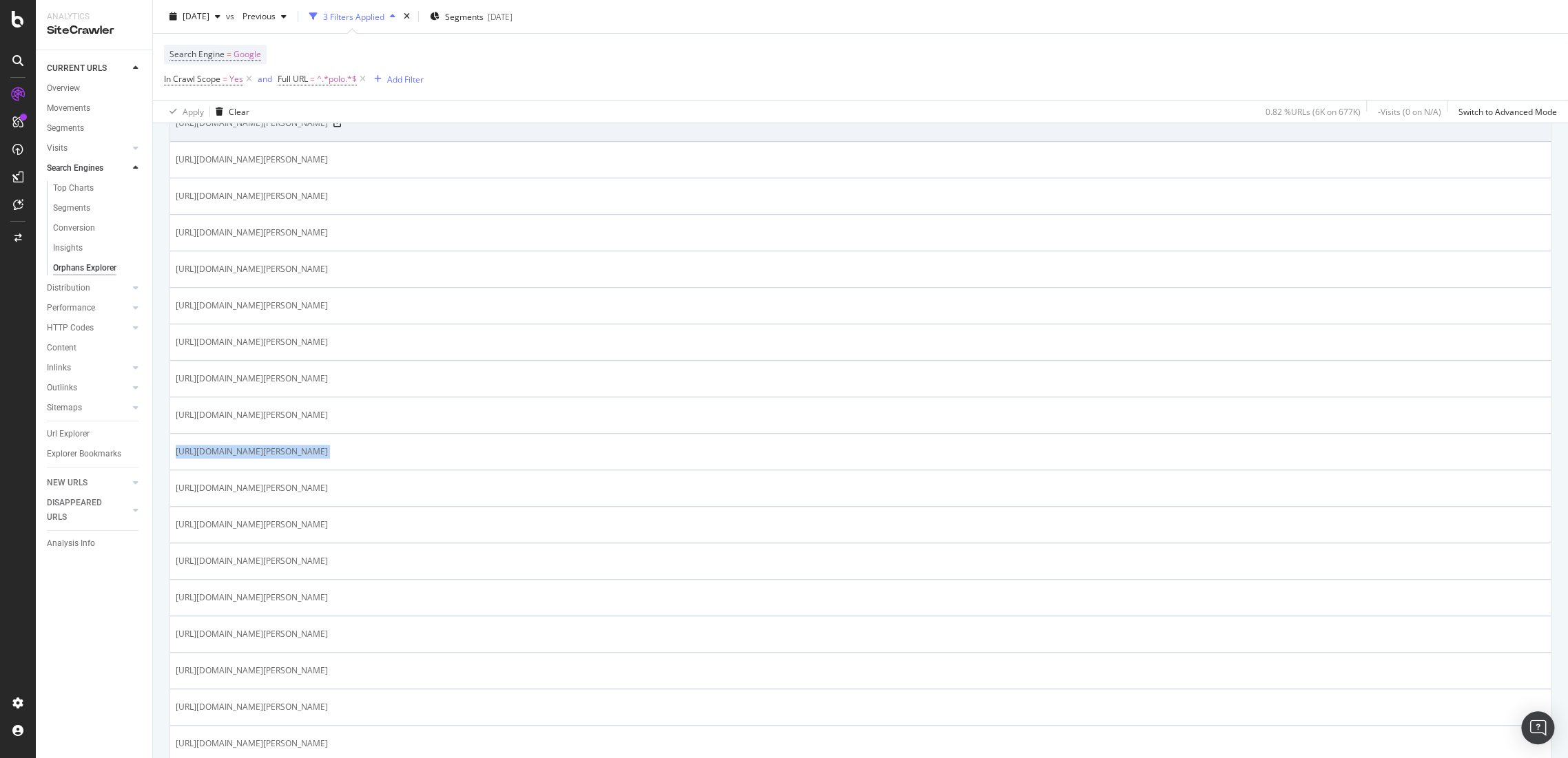
scroll to position [315, 0]
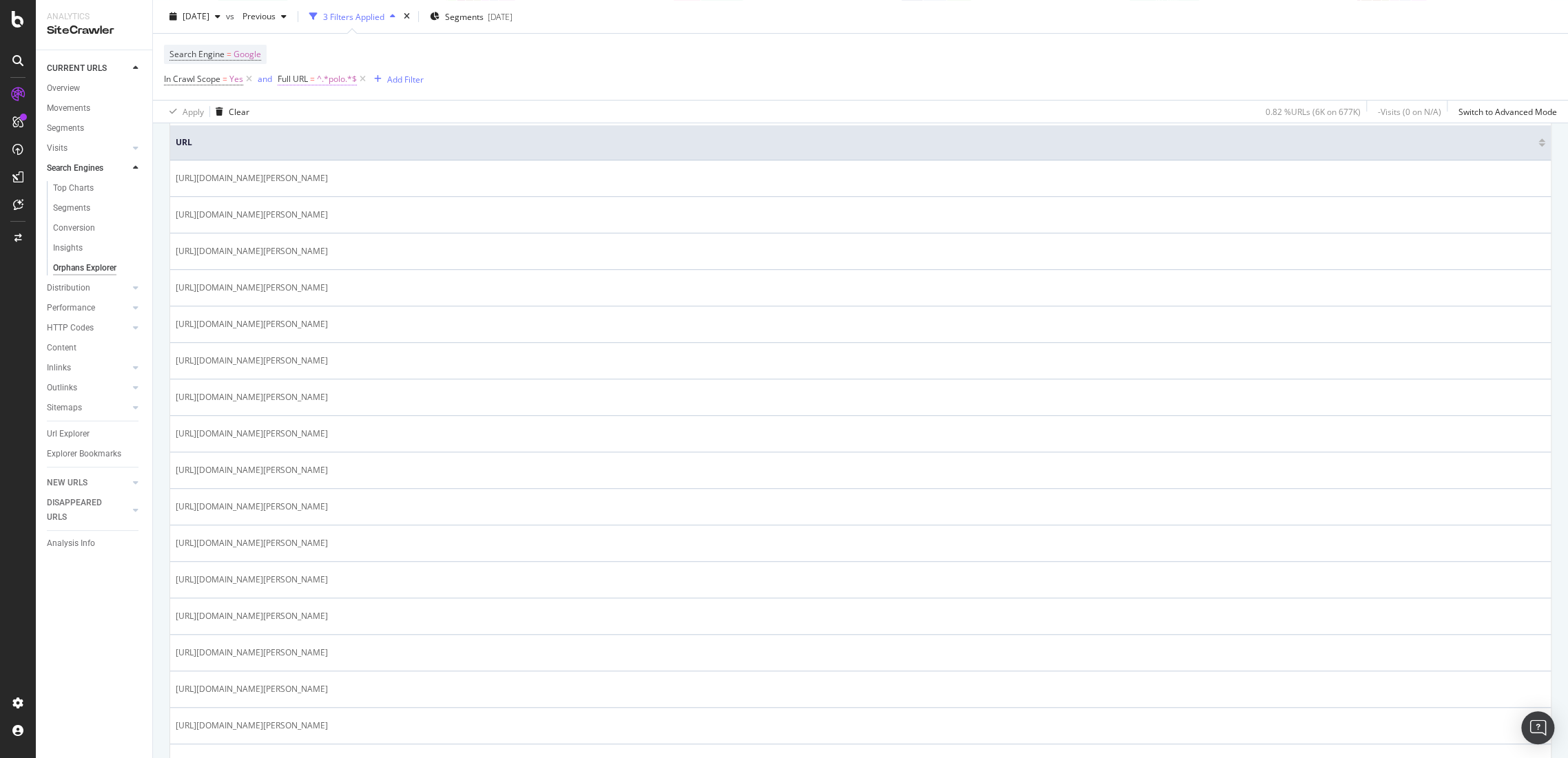
click at [329, 74] on span "^.*polo.*$" at bounding box center [336, 79] width 40 height 19
click at [339, 137] on input "polo" at bounding box center [355, 135] width 130 height 22
